Goal: Task Accomplishment & Management: Use online tool/utility

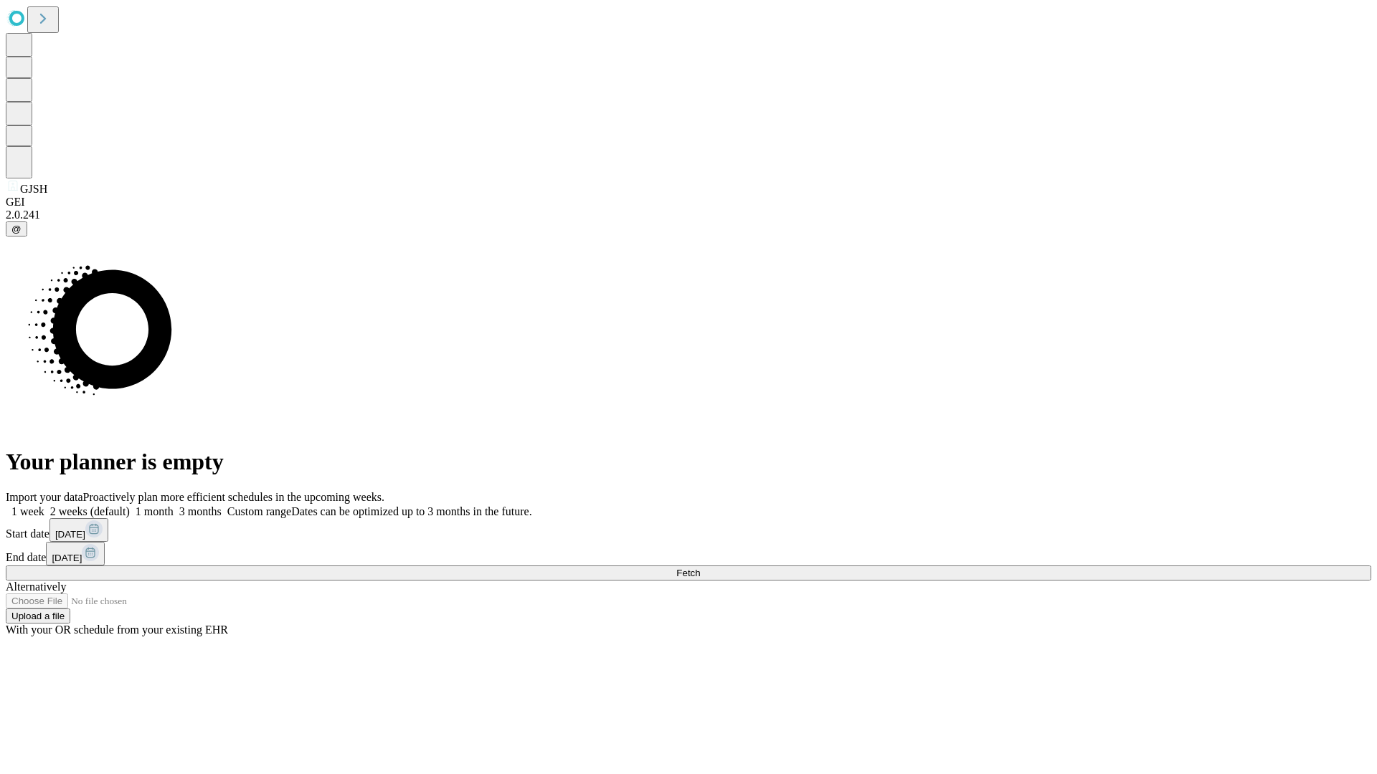
click at [700, 568] on span "Fetch" at bounding box center [688, 573] width 24 height 11
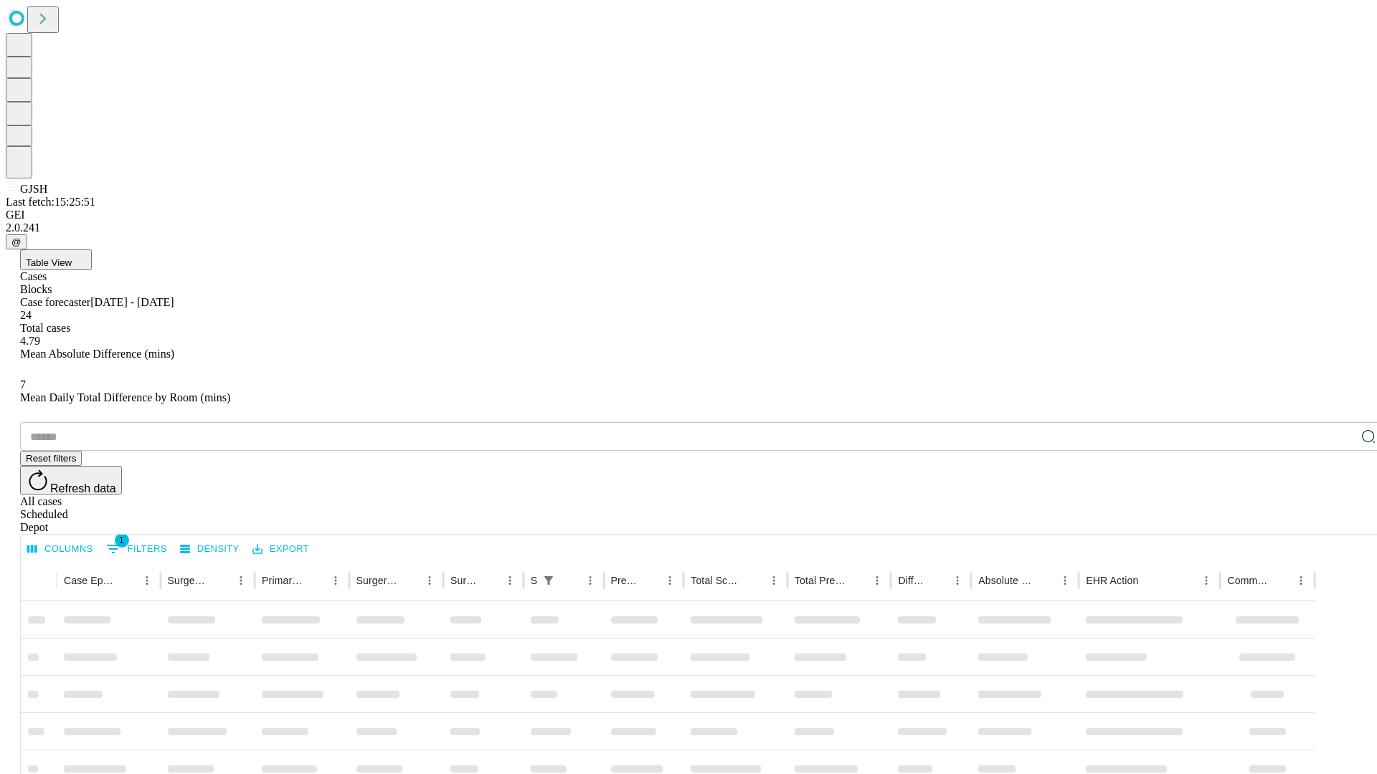
click at [1339, 521] on div "Depot" at bounding box center [702, 527] width 1365 height 13
